Goal: Navigation & Orientation: Find specific page/section

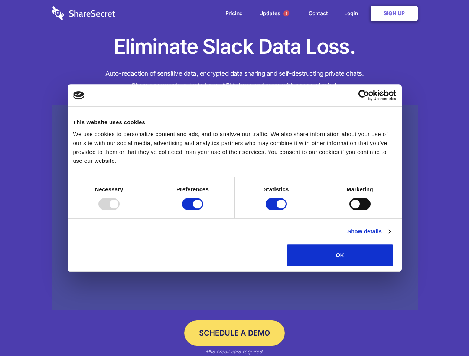
click at [119, 210] on div at bounding box center [108, 204] width 21 height 12
click at [203, 210] on input "Preferences" at bounding box center [192, 204] width 21 height 12
checkbox input "false"
click at [277, 210] on input "Statistics" at bounding box center [275, 204] width 21 height 12
checkbox input "false"
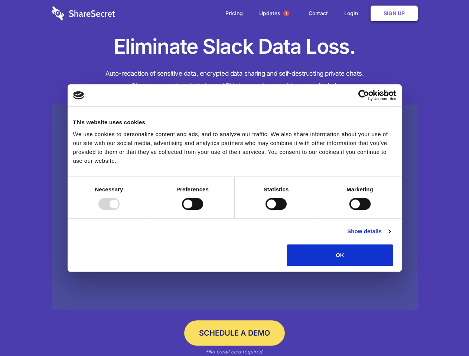
click at [349, 210] on input "Marketing" at bounding box center [359, 204] width 21 height 12
checkbox input "true"
click at [390, 236] on link "Show details" at bounding box center [368, 231] width 43 height 9
click at [0, 0] on div "Necessary cookies help make a website usable by enabling basic functions like p…" at bounding box center [0, 0] width 0 height 0
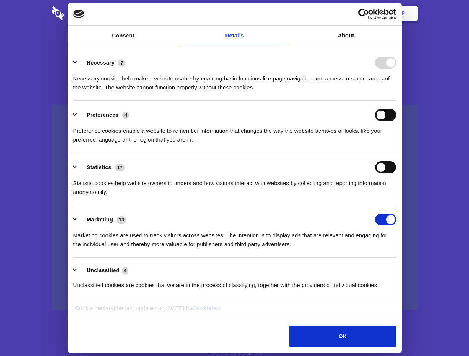
click at [286, 13] on span "1" at bounding box center [286, 13] width 6 height 6
